Goal: Check status: Check status

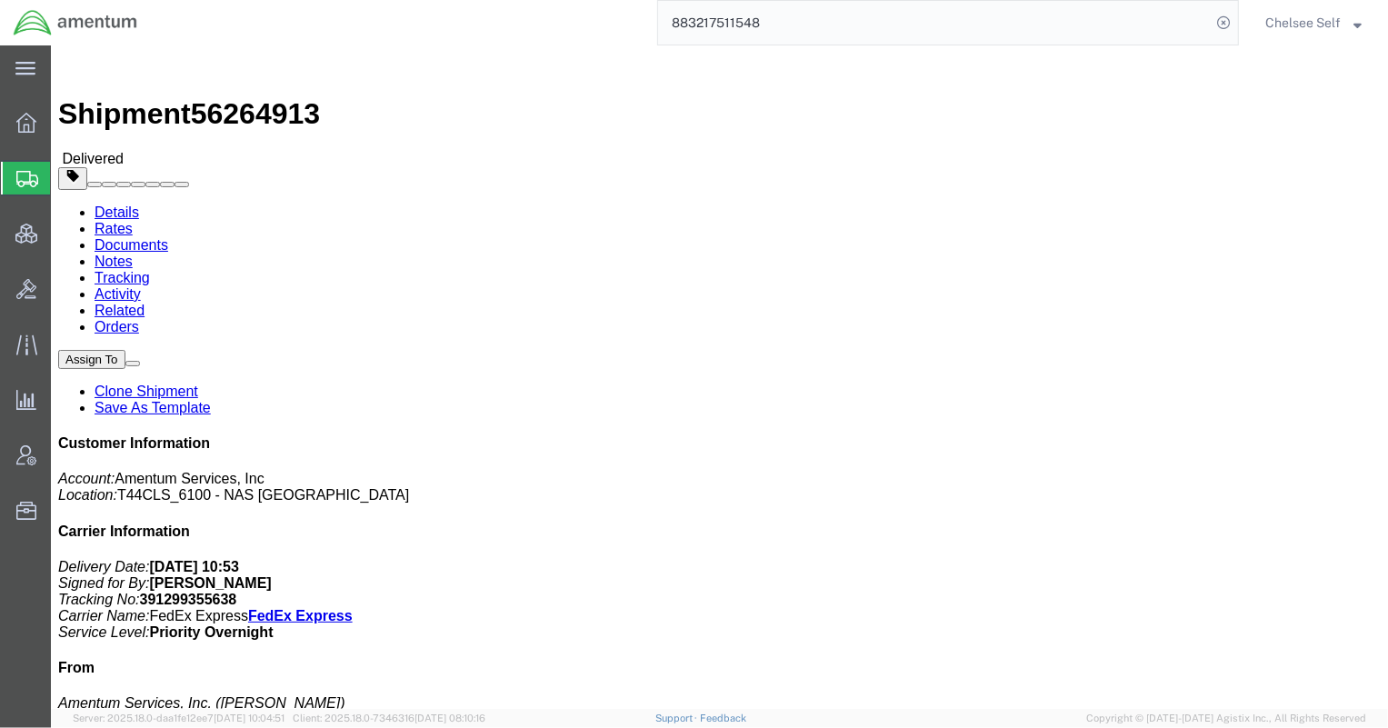
drag, startPoint x: 805, startPoint y: 24, endPoint x: 540, endPoint y: 10, distance: 265.7
click at [546, 11] on div "883217511548" at bounding box center [695, 22] width 1088 height 45
paste input "391339500174"
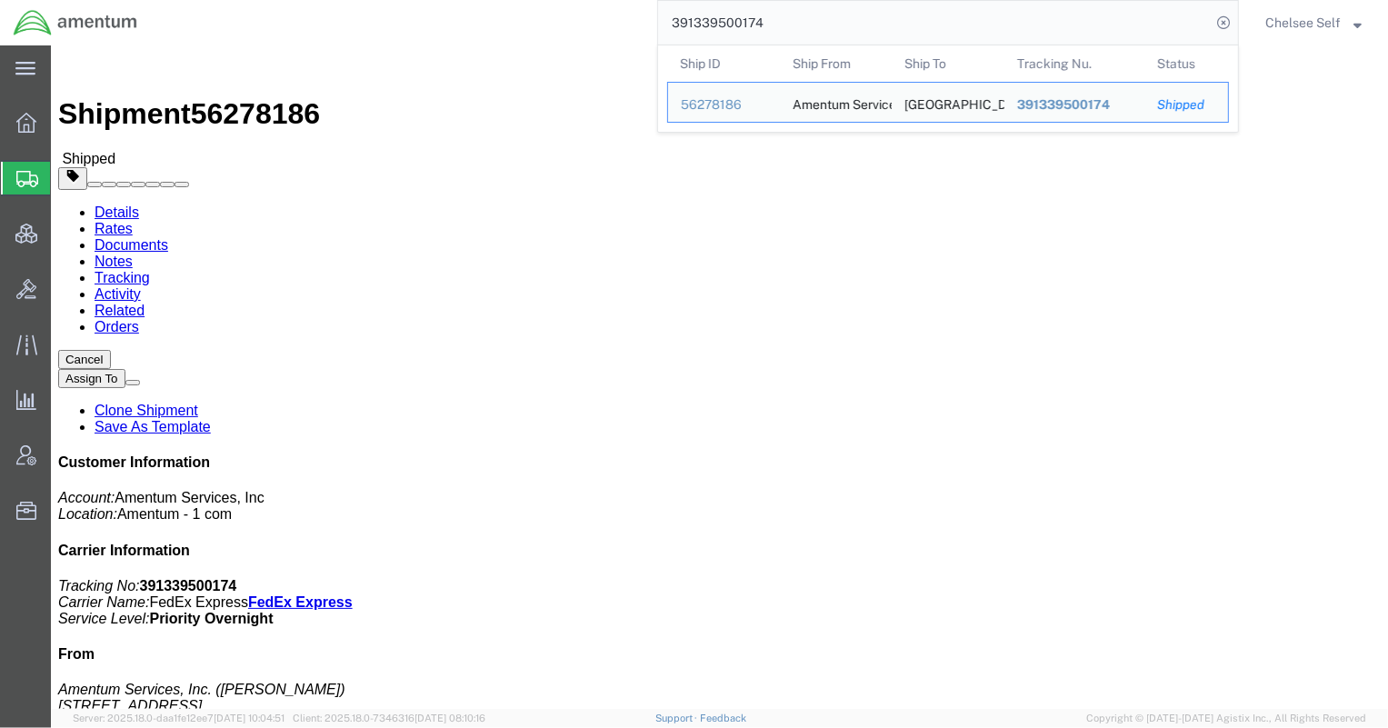
drag, startPoint x: 781, startPoint y: 19, endPoint x: 506, endPoint y: 13, distance: 274.5
click at [508, 13] on div "391339500174 Ship ID Ship From Ship To Tracking Nu. Status Ship ID 56278186 Shi…" at bounding box center [695, 22] width 1088 height 45
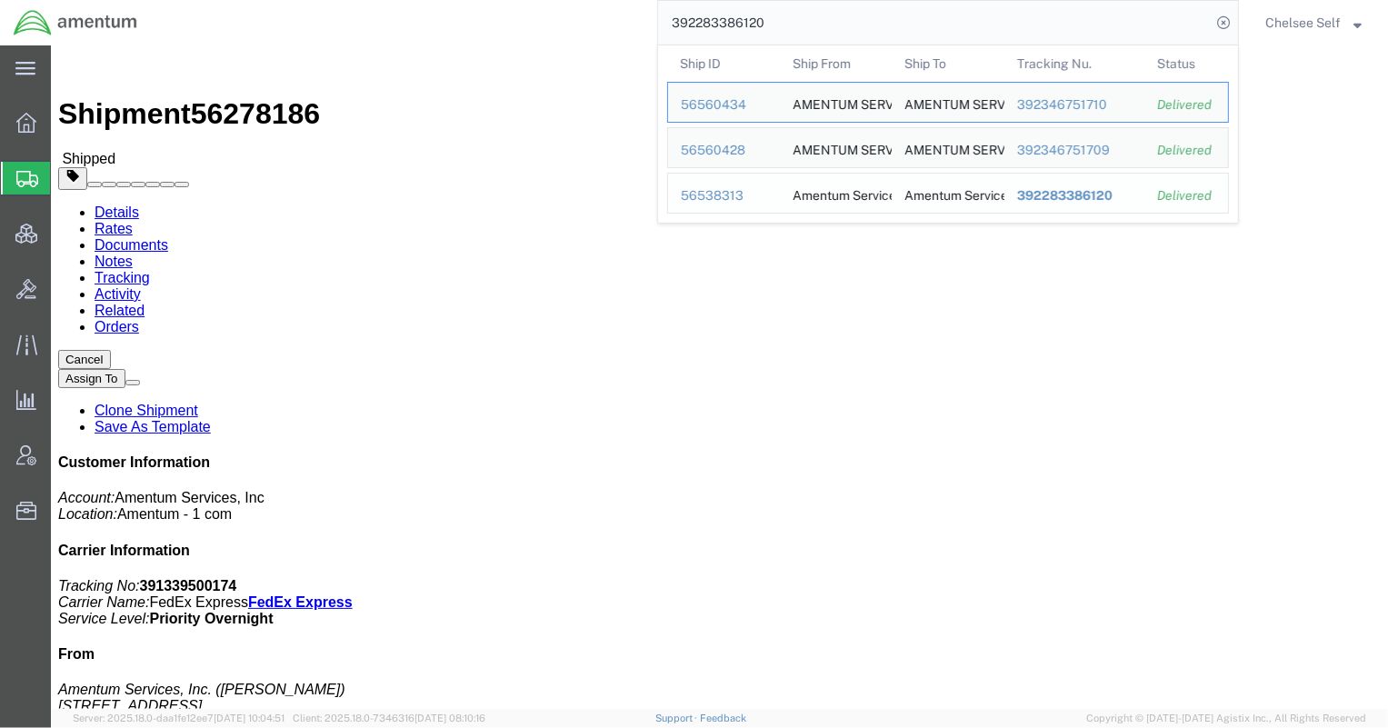
click at [1059, 196] on span "392283386120" at bounding box center [1064, 195] width 95 height 15
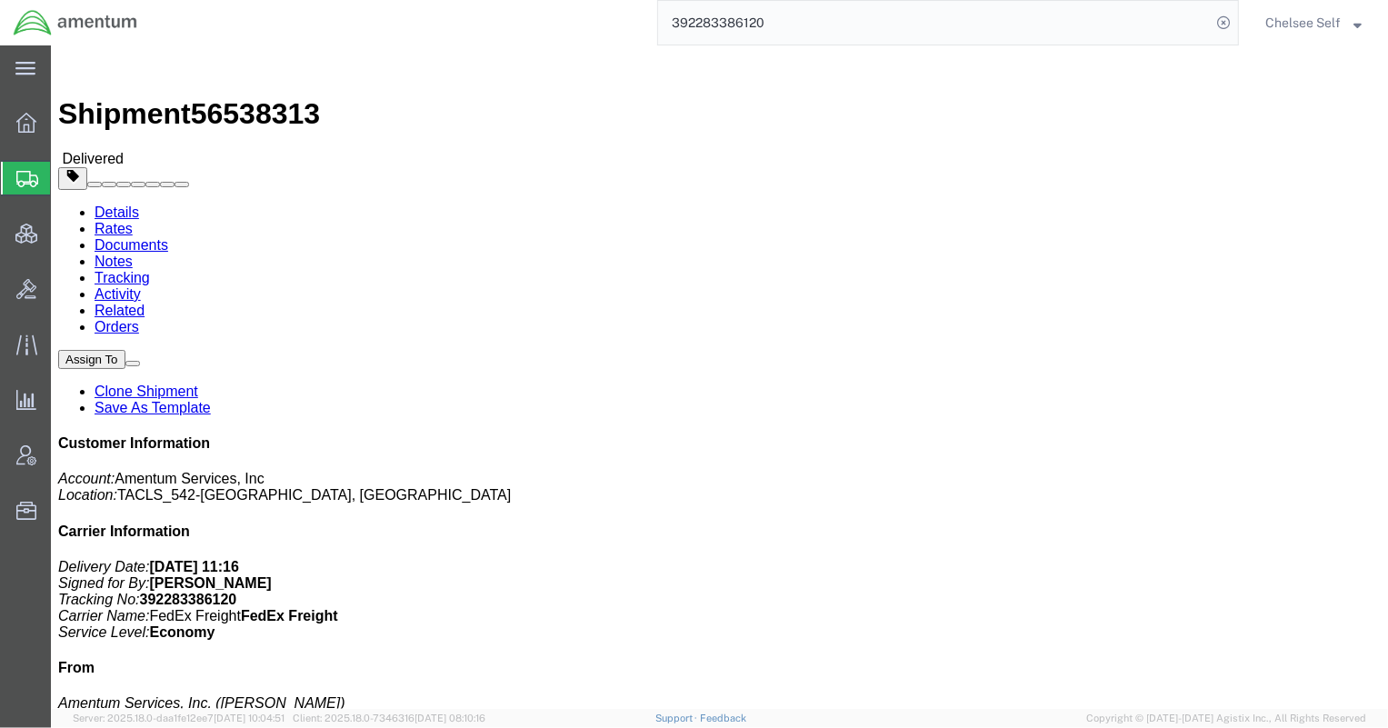
drag, startPoint x: 812, startPoint y: 17, endPoint x: 490, endPoint y: -23, distance: 324.2
click at [490, 0] on html "main_menu Created with Sketch. Collapse Menu Overview Shipments Shipment Manage…" at bounding box center [694, 364] width 1388 height 728
paste input "342922091"
drag, startPoint x: 747, startPoint y: 213, endPoint x: 867, endPoint y: 211, distance: 120.0
click b "4972.00.00.F.0002.TWNOD"
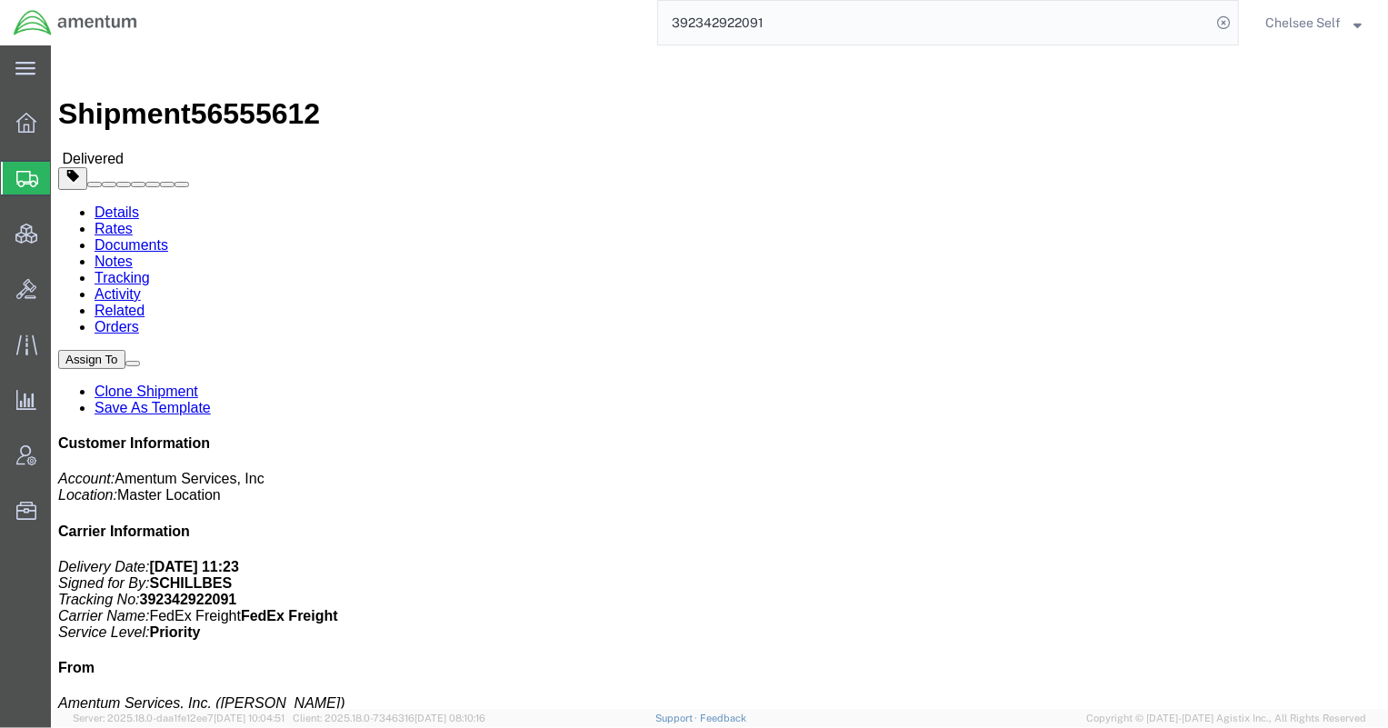
drag, startPoint x: 742, startPoint y: 211, endPoint x: 909, endPoint y: 210, distance: 167.2
click div "References Project Number: 4972.00.00.F.0002.TWNOD Department: PO190755 Departm…"
copy b "4972.00.00.F.0002.TWNOD"
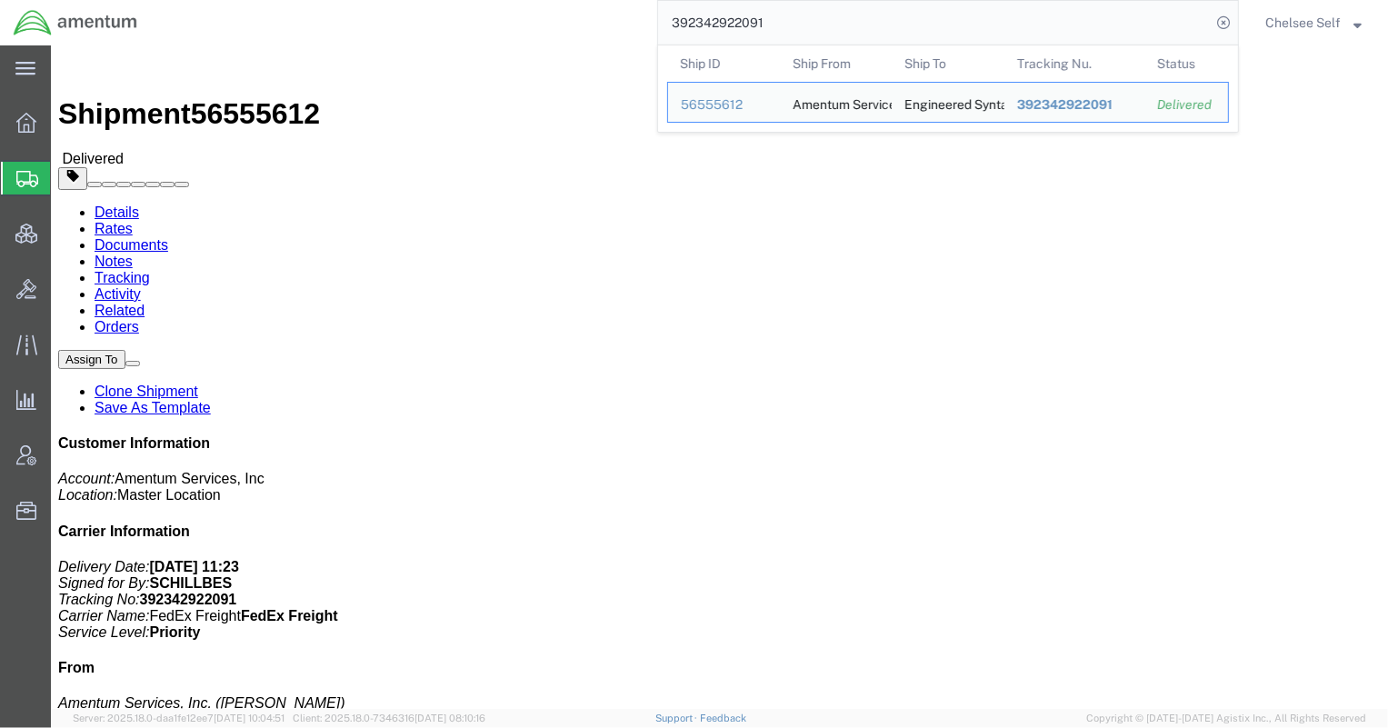
drag, startPoint x: 921, startPoint y: 32, endPoint x: 343, endPoint y: 18, distance: 578.1
click at [343, 18] on div "392342922091 Ship ID Ship From Ship To Tracking Nu. Status Ship ID 56555612 Shi…" at bounding box center [695, 22] width 1088 height 45
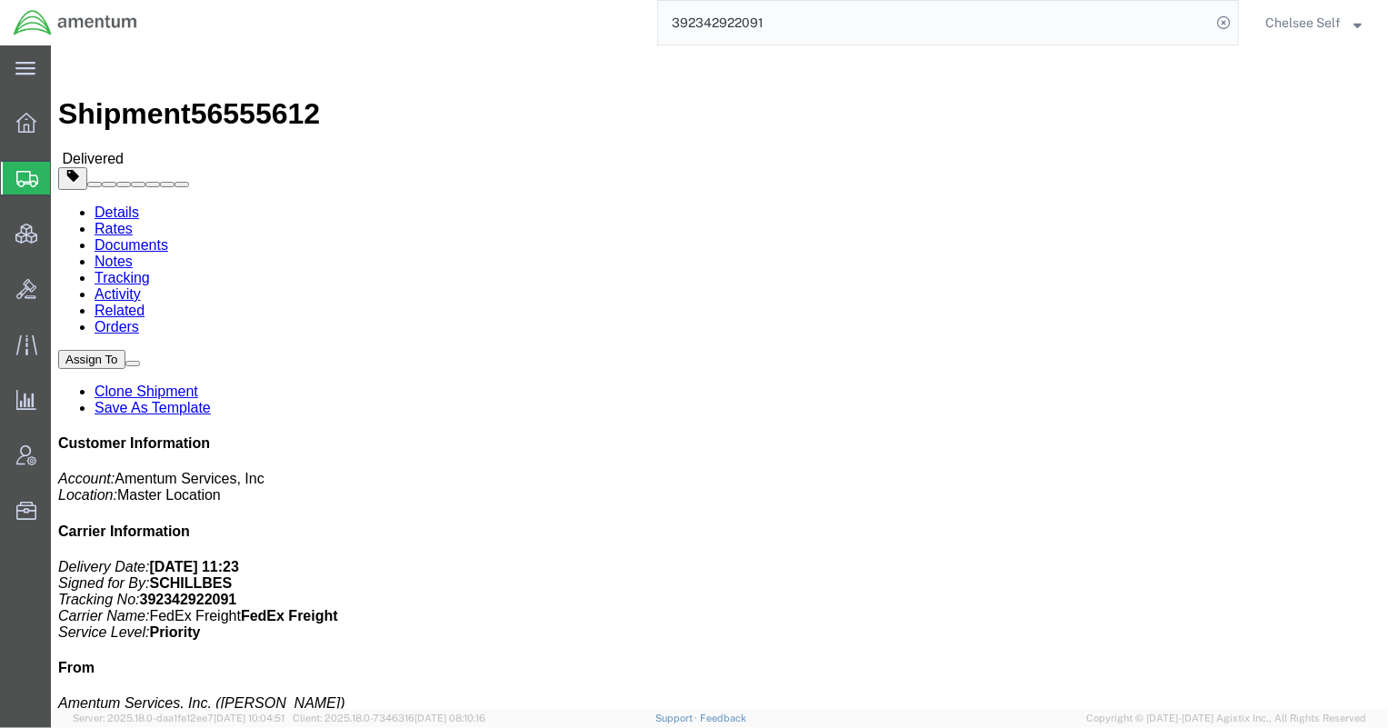
paste input "883841728182"
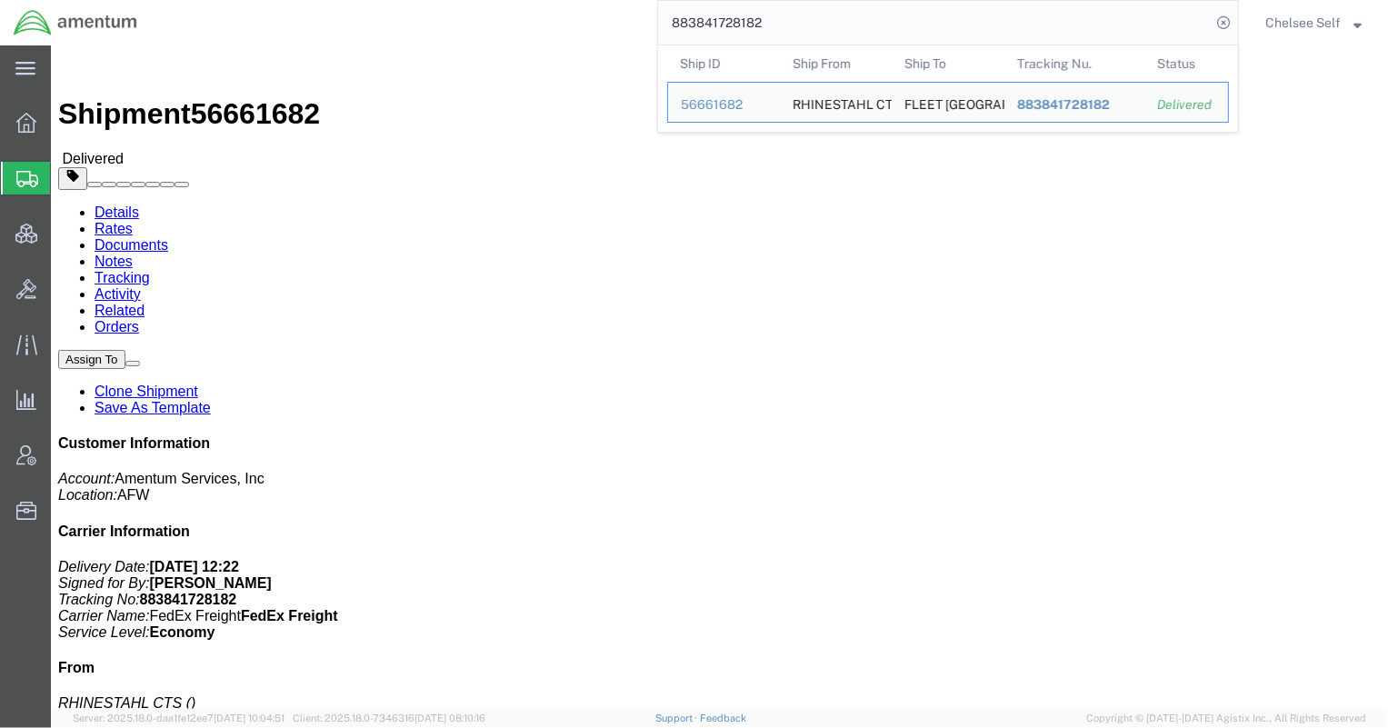
drag, startPoint x: 800, startPoint y: 18, endPoint x: 527, endPoint y: 15, distance: 272.6
click at [536, 15] on div "883841728182 Ship ID Ship From Ship To Tracking Nu. Status Ship ID 56661682 Shi…" at bounding box center [695, 22] width 1088 height 45
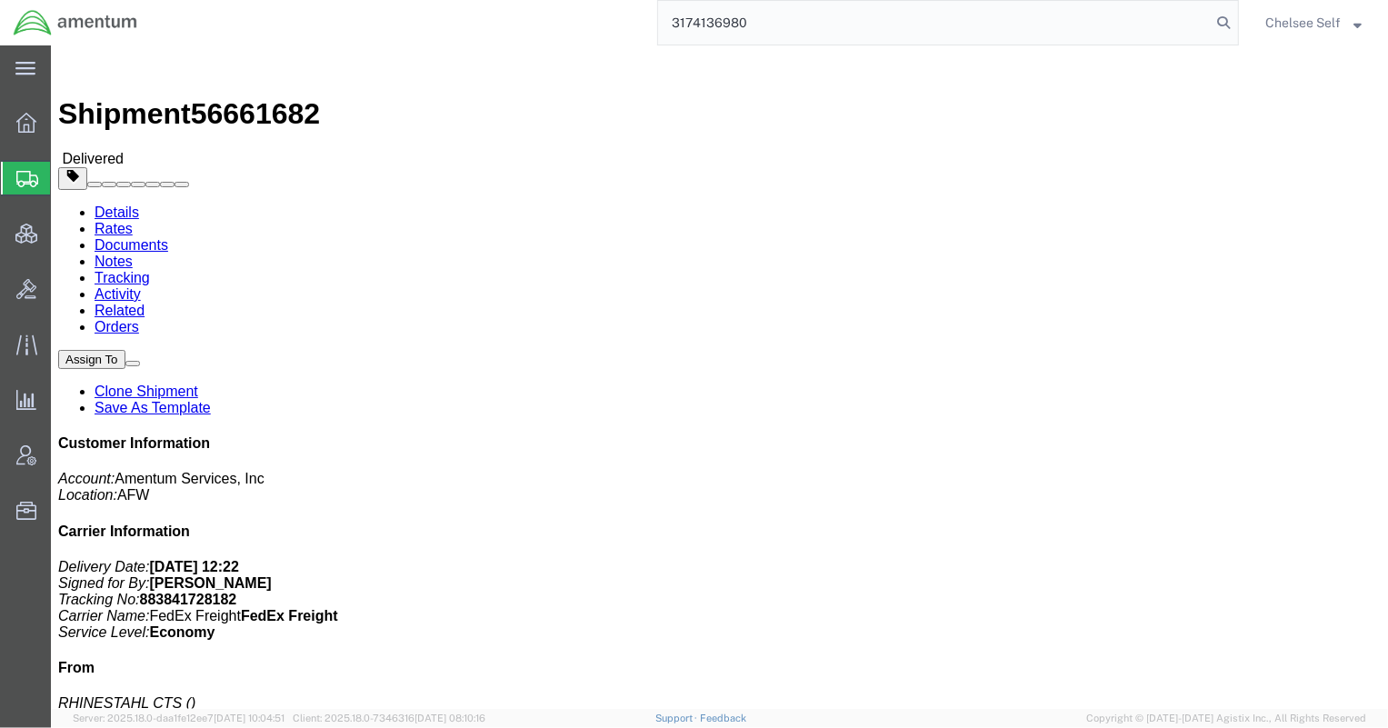
type input "3174136980"
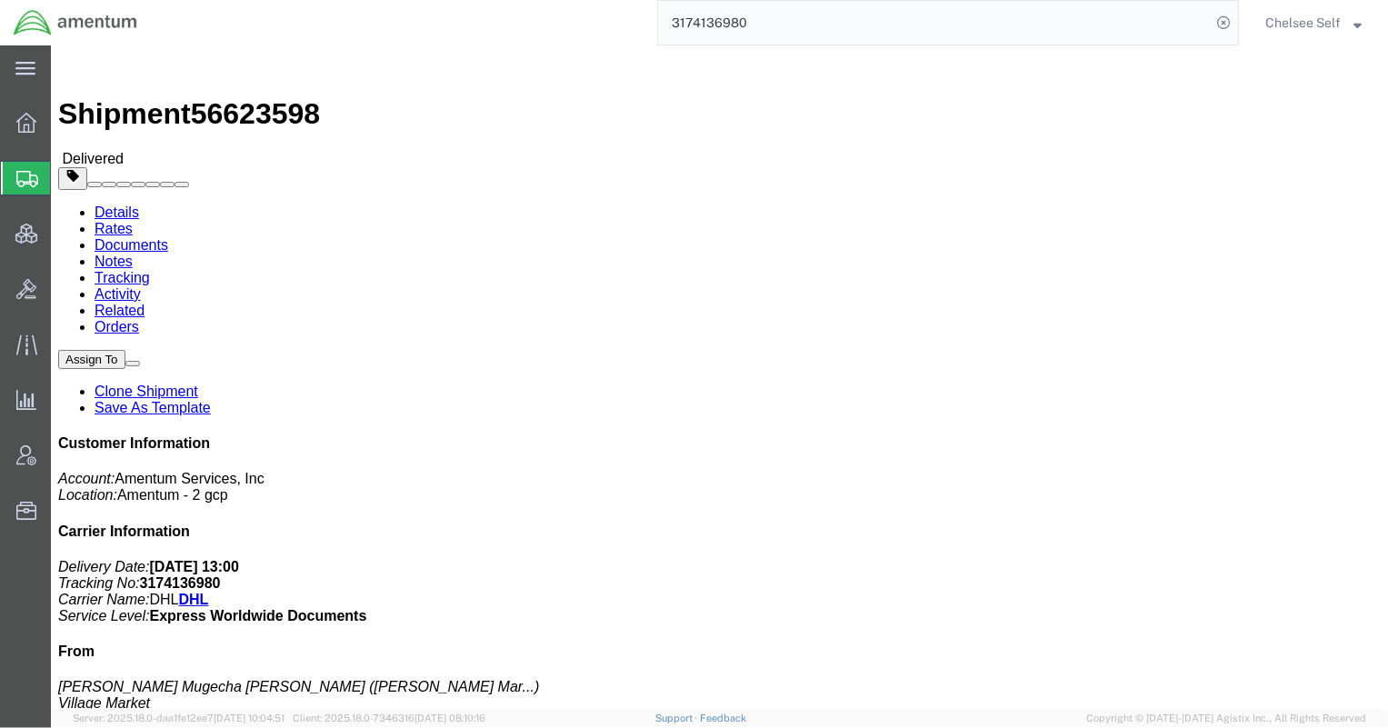
drag, startPoint x: 744, startPoint y: 211, endPoint x: 910, endPoint y: 209, distance: 165.4
click p "Project Number: [DOMAIN_NAME] Shipment Id Number: 8272025 Department: OMSS Cust…"
copy b "[DOMAIN_NAME]"
